Goal: Information Seeking & Learning: Learn about a topic

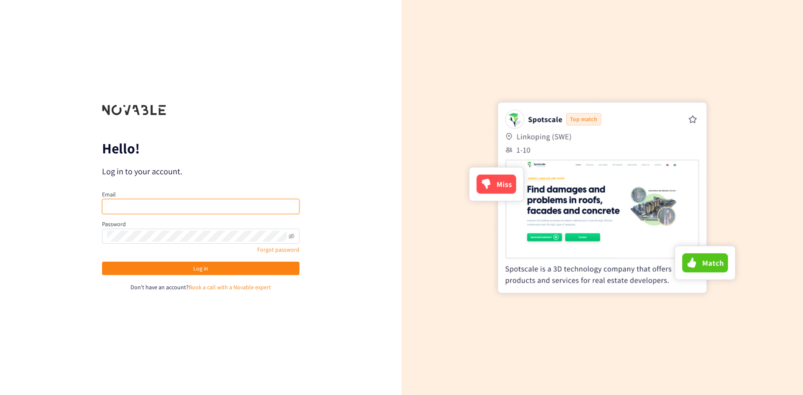
click at [229, 201] on input "email" at bounding box center [200, 206] width 197 height 15
drag, startPoint x: 124, startPoint y: 208, endPoint x: -47, endPoint y: 201, distance: 171.3
click at [0, 201] on html "We value your privacy We use cookies to enhance your browsing experience, serve…" at bounding box center [401, 197] width 803 height 395
type input "alyssa.delatorre@pepsico.com"
click at [102, 262] on button "Log in" at bounding box center [200, 268] width 197 height 13
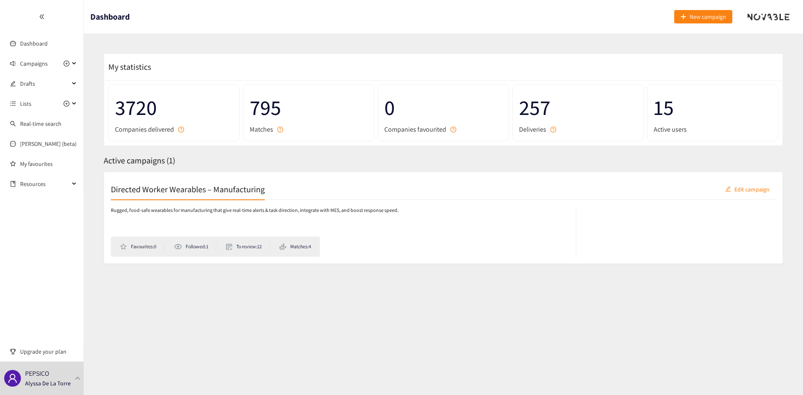
click at [157, 187] on h2 "Directed Worker Wearables – Manufacturing" at bounding box center [188, 189] width 154 height 12
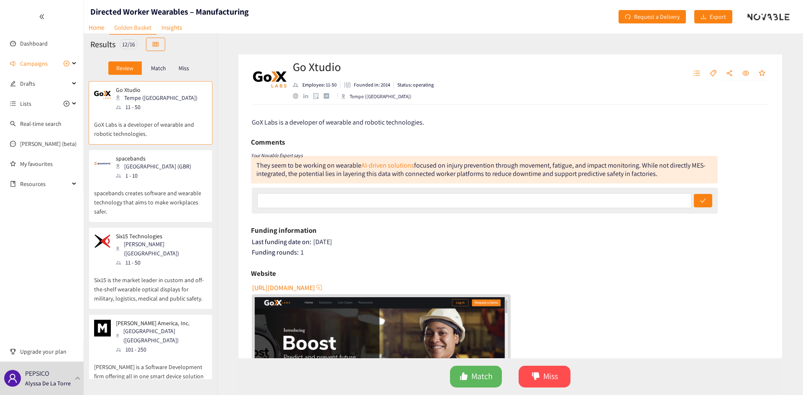
click at [159, 184] on p "spacebands creates software and wearable technology that aims to make workplace…" at bounding box center [150, 198] width 113 height 36
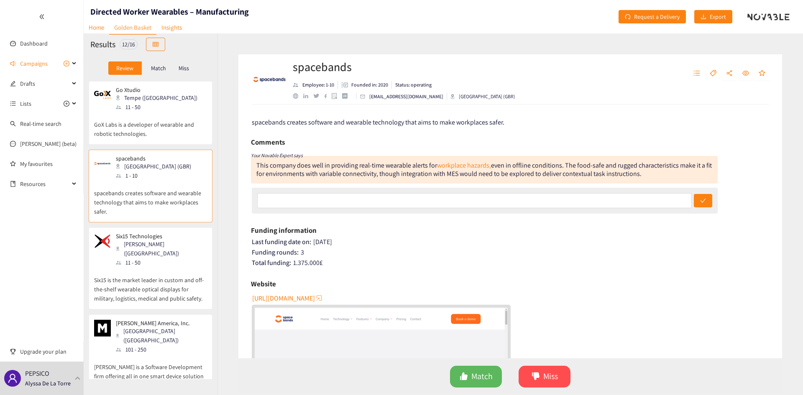
click at [169, 277] on p "Six15 is the market leader in custom and off-the-shelf wearable optical display…" at bounding box center [150, 285] width 113 height 36
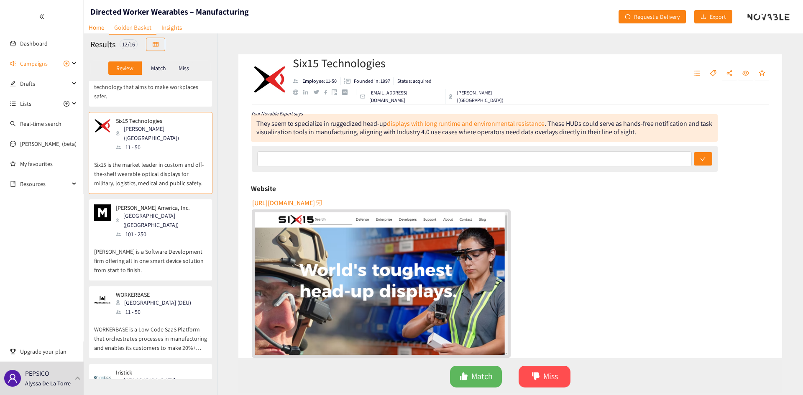
scroll to position [126, 0]
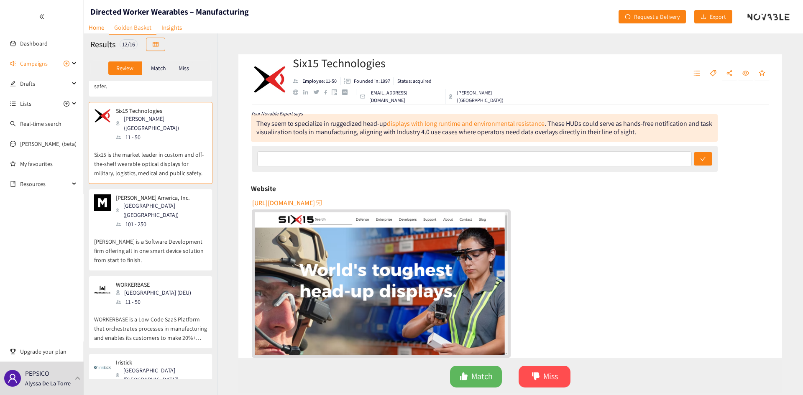
click at [159, 229] on p "Mason is a Software Development firm offering all in one smart device solution …" at bounding box center [150, 247] width 113 height 36
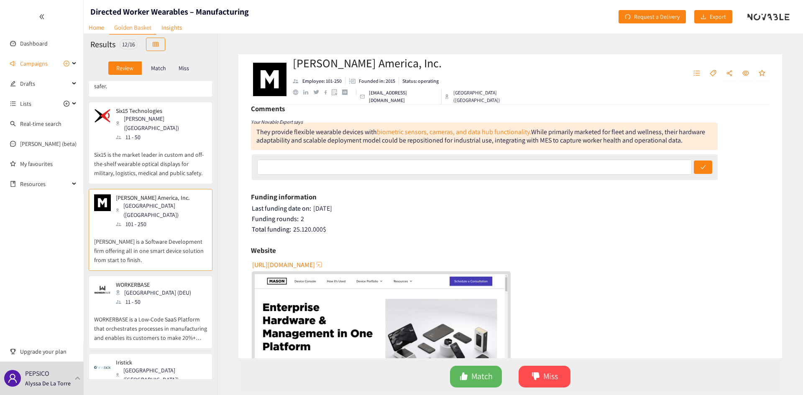
scroll to position [84, 0]
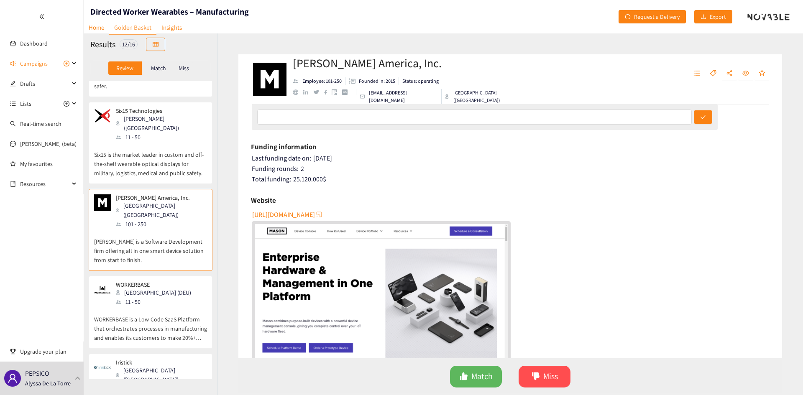
click at [435, 300] on img "website" at bounding box center [381, 295] width 253 height 142
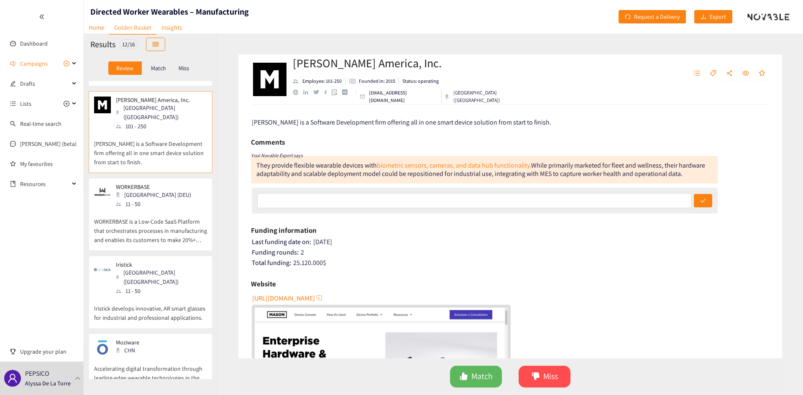
scroll to position [209, 0]
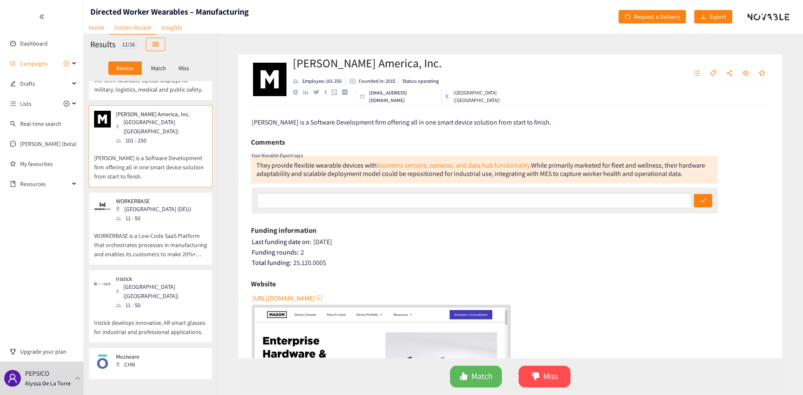
click at [155, 223] on p "WORKERBASE is a Low-Code SaaS Platform that orchestrates processes in manufactu…" at bounding box center [150, 241] width 113 height 36
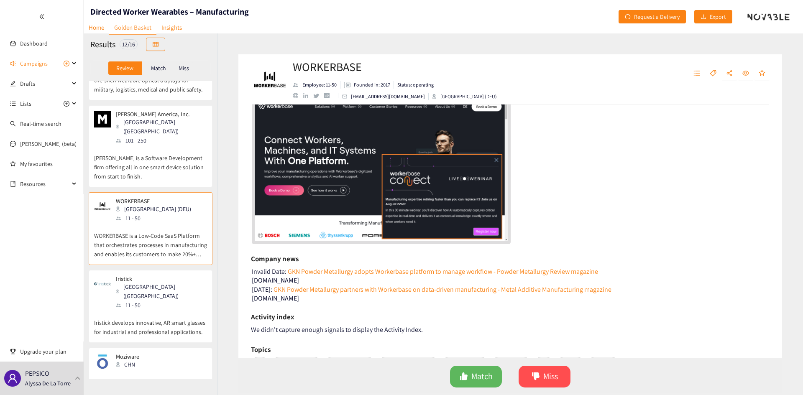
click at [384, 185] on img "website" at bounding box center [381, 170] width 253 height 142
click at [484, 375] on span "Match" at bounding box center [481, 376] width 21 height 13
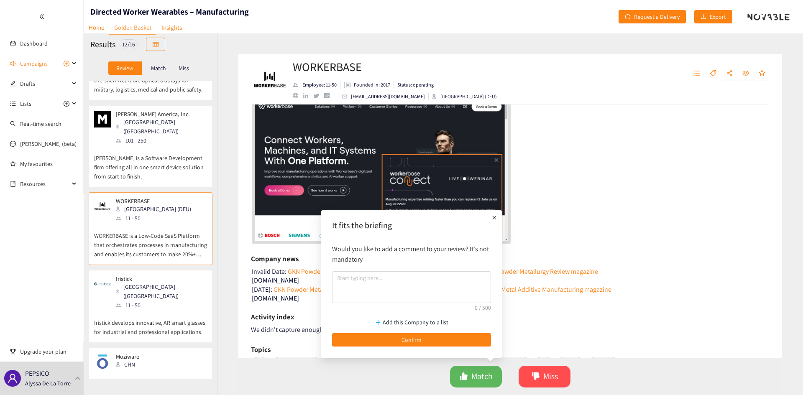
drag, startPoint x: 459, startPoint y: 338, endPoint x: 413, endPoint y: 309, distance: 55.1
click at [425, 288] on div "It fits the briefing Would you like to add a comment to your review? It's not m…" at bounding box center [411, 283] width 167 height 136
click at [400, 335] on button "Confirm" at bounding box center [411, 339] width 159 height 13
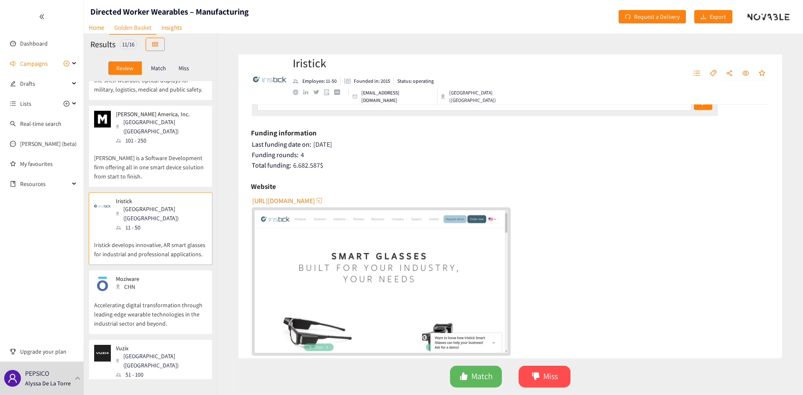
scroll to position [126, 0]
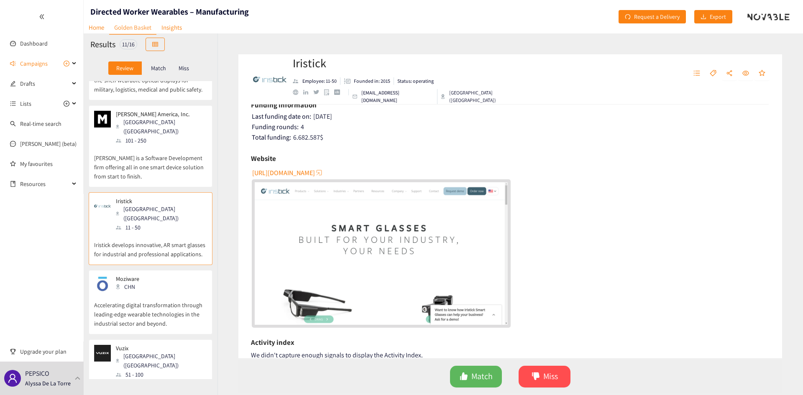
click at [307, 174] on span "https://www.iristick.com" at bounding box center [283, 173] width 63 height 10
click at [142, 292] on p "Accelerating digital transformation through leading-edge wearable technologies …" at bounding box center [150, 310] width 113 height 36
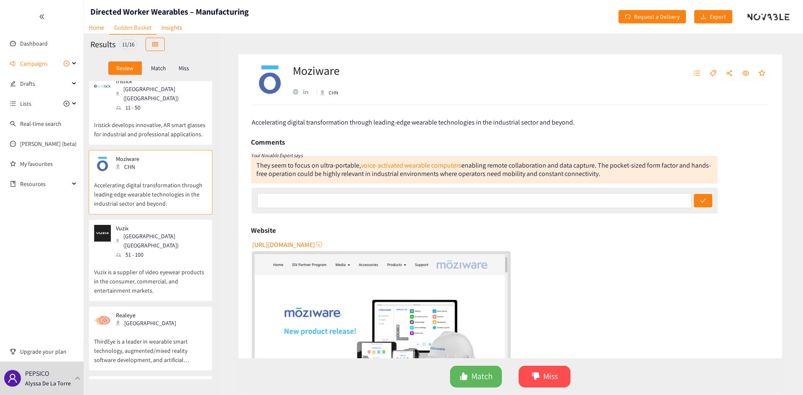
scroll to position [335, 0]
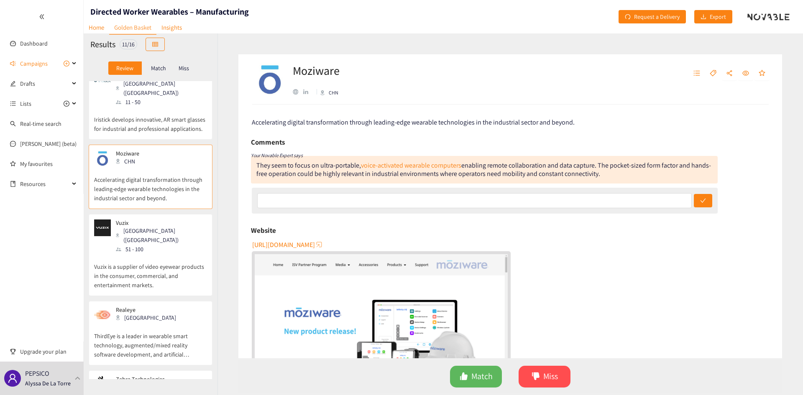
click at [141, 254] on p "Vuzix is a supplier of video eyewear products in the consumer, commercial, and …" at bounding box center [150, 272] width 113 height 36
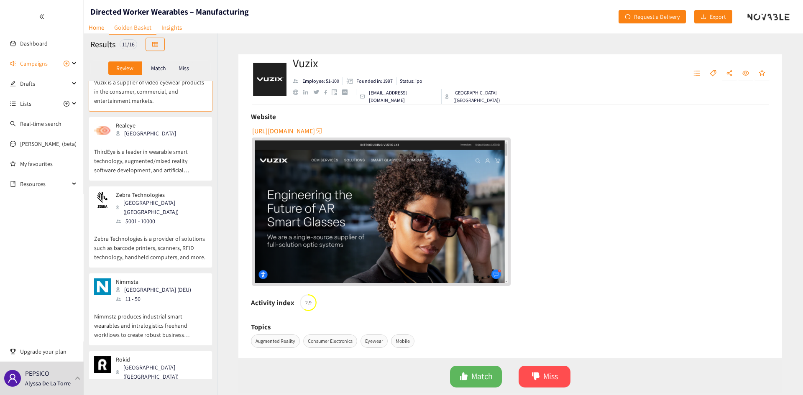
scroll to position [523, 0]
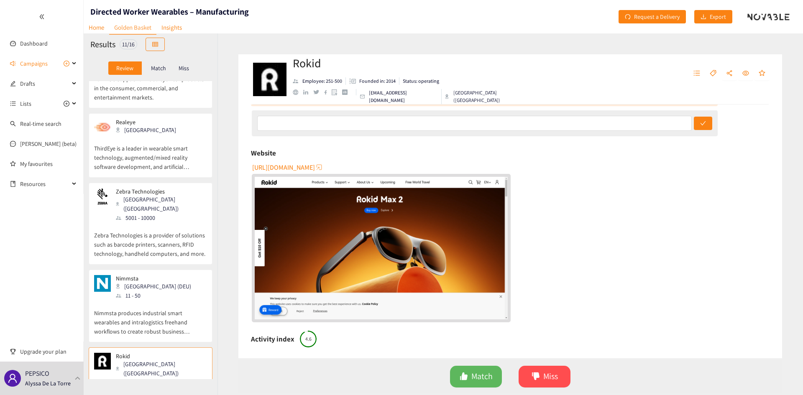
scroll to position [82, 0]
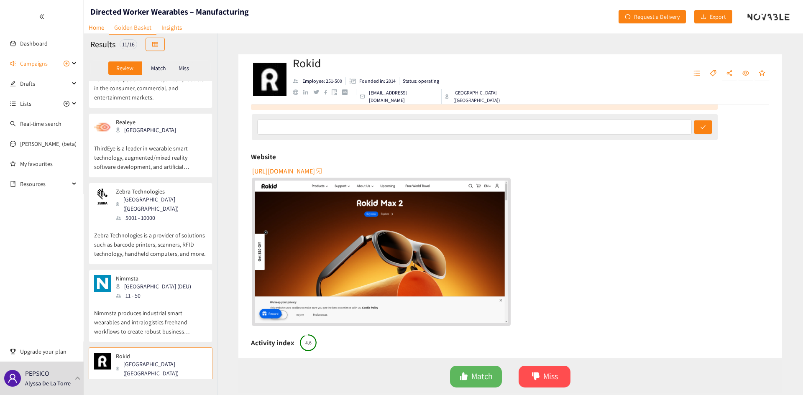
click at [296, 169] on span "https://www.rokid.com" at bounding box center [283, 171] width 63 height 10
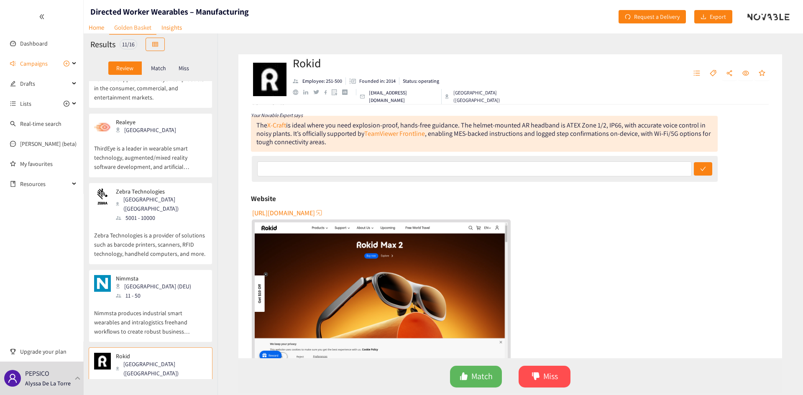
scroll to position [0, 0]
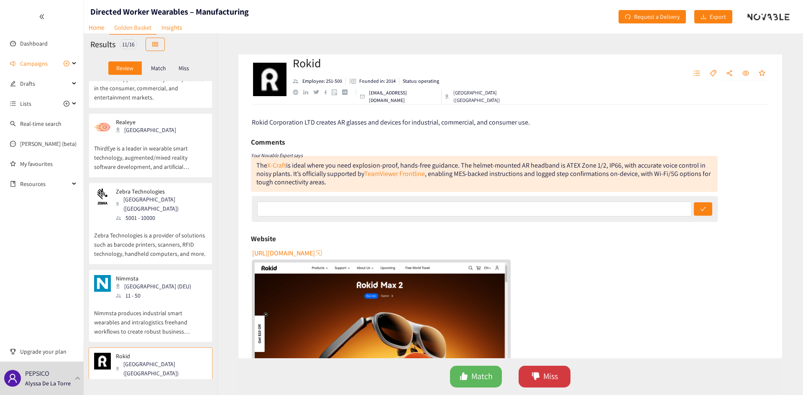
click at [548, 378] on span "Miss" at bounding box center [550, 376] width 15 height 13
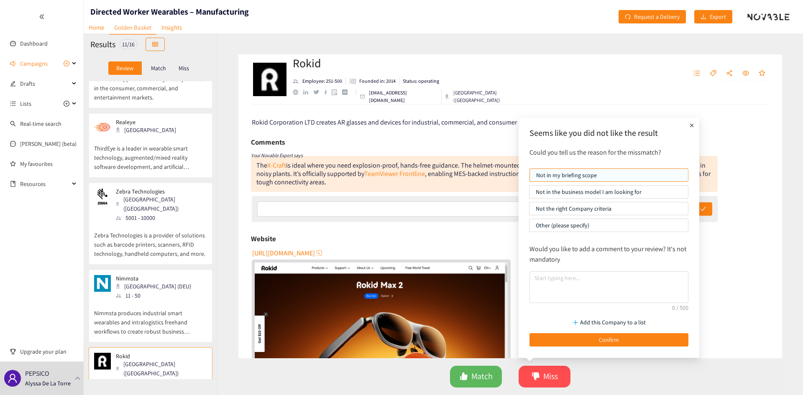
click at [150, 300] on p "Nimmsta produces industrial smart wearables and intralogistics freehand workflo…" at bounding box center [150, 318] width 113 height 36
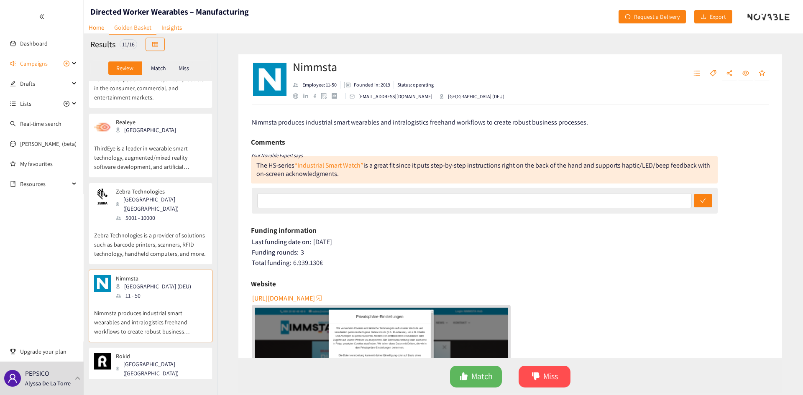
click at [183, 188] on div "Zebra Technologies Lincolnshire (USA) 5001 - 10000" at bounding box center [150, 205] width 113 height 34
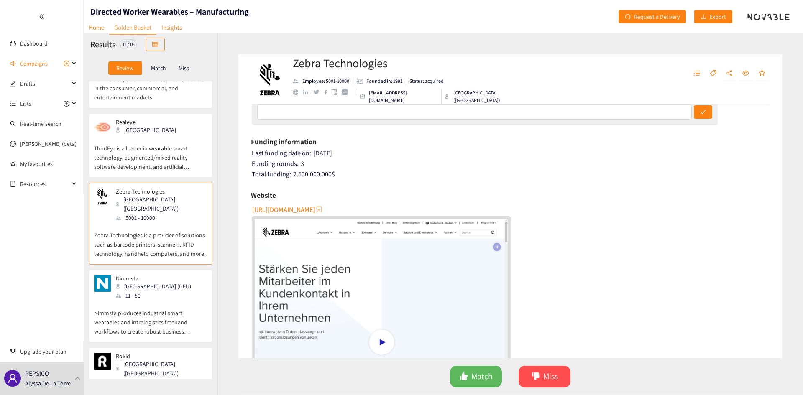
scroll to position [84, 0]
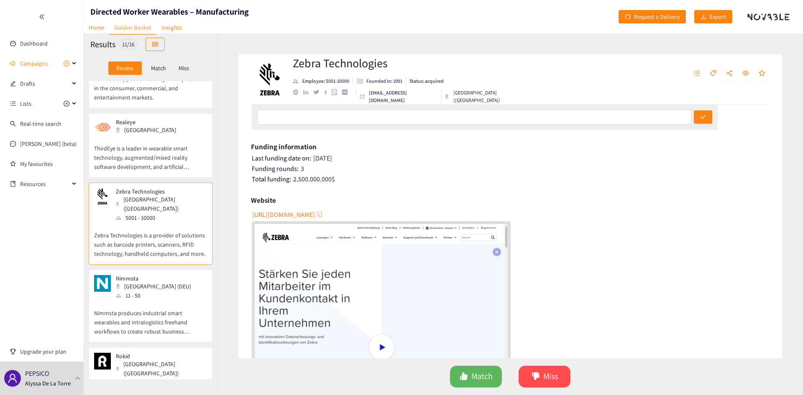
click at [301, 213] on span "https://www.zebra.com" at bounding box center [283, 215] width 63 height 10
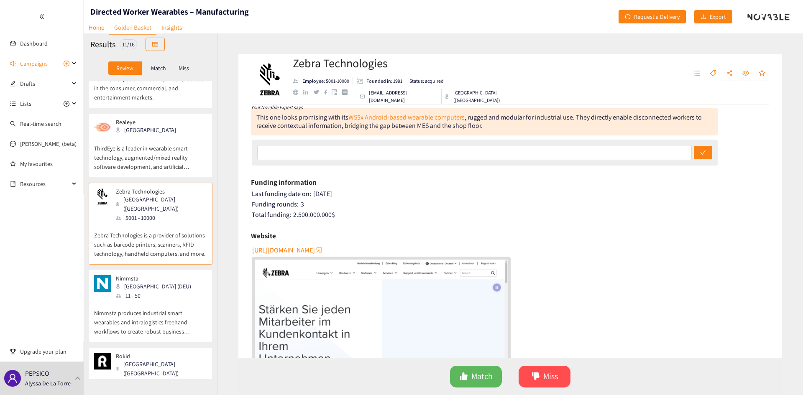
scroll to position [0, 0]
